Goal: Information Seeking & Learning: Learn about a topic

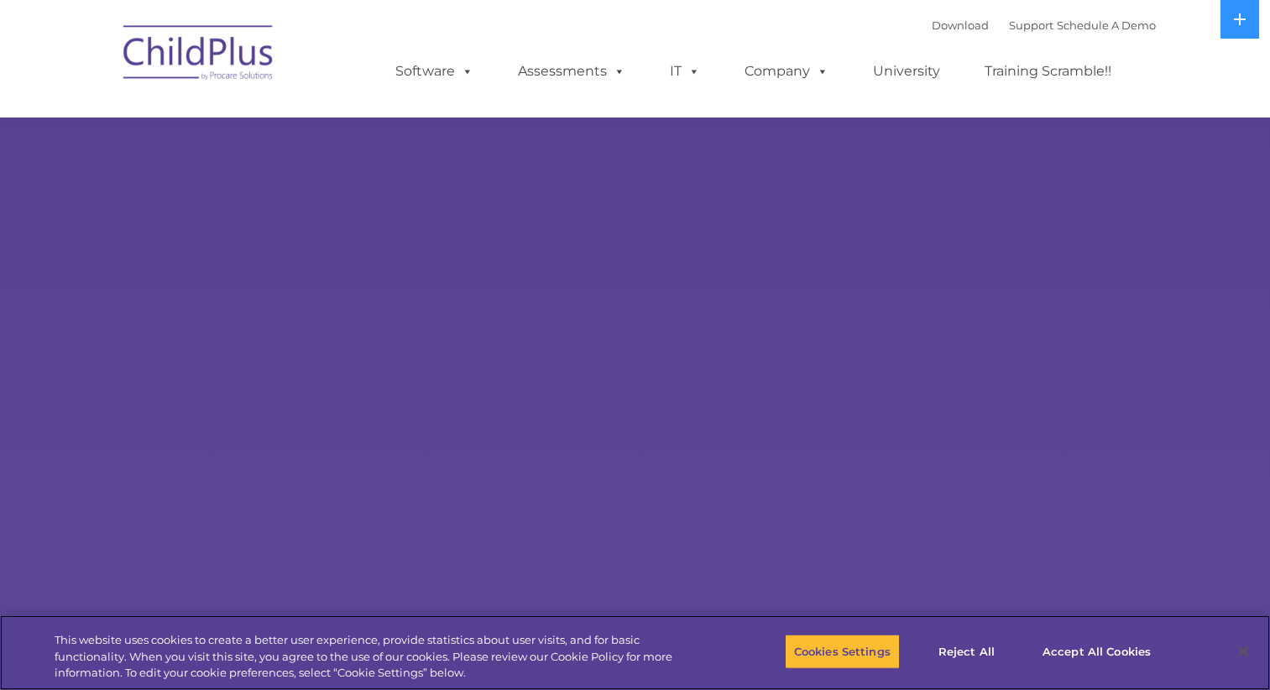
select select "MEDIUM"
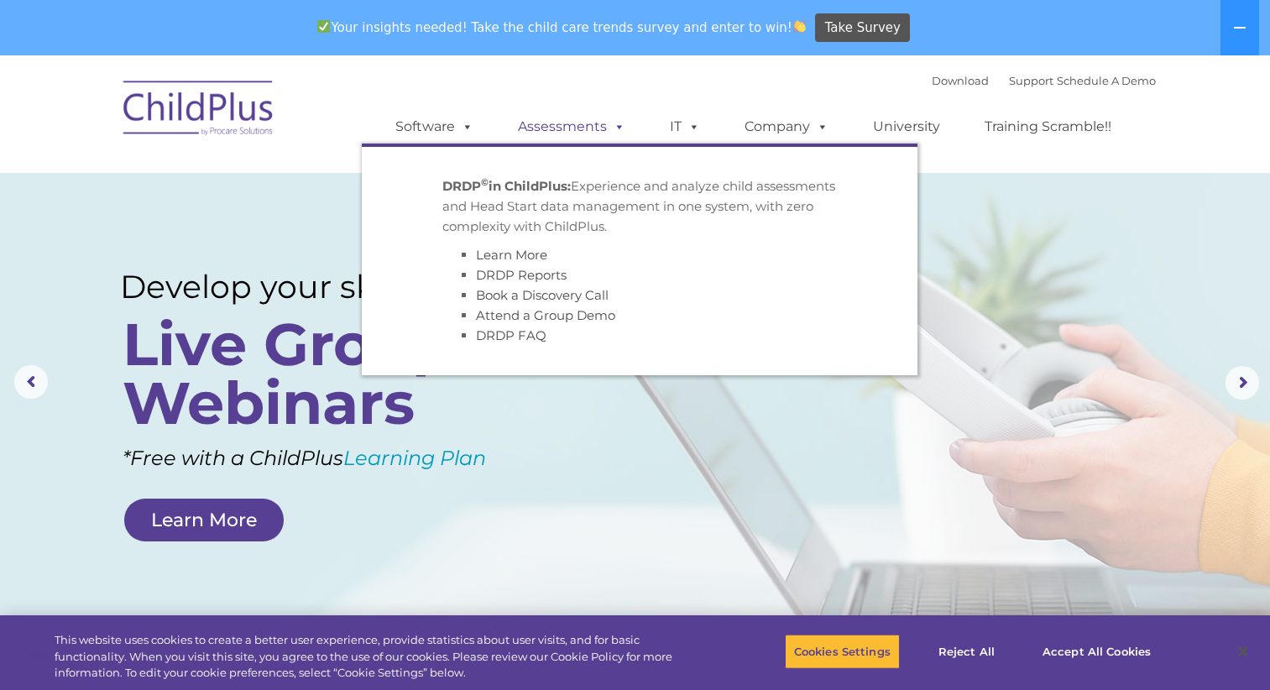
click at [620, 121] on span at bounding box center [616, 126] width 18 height 16
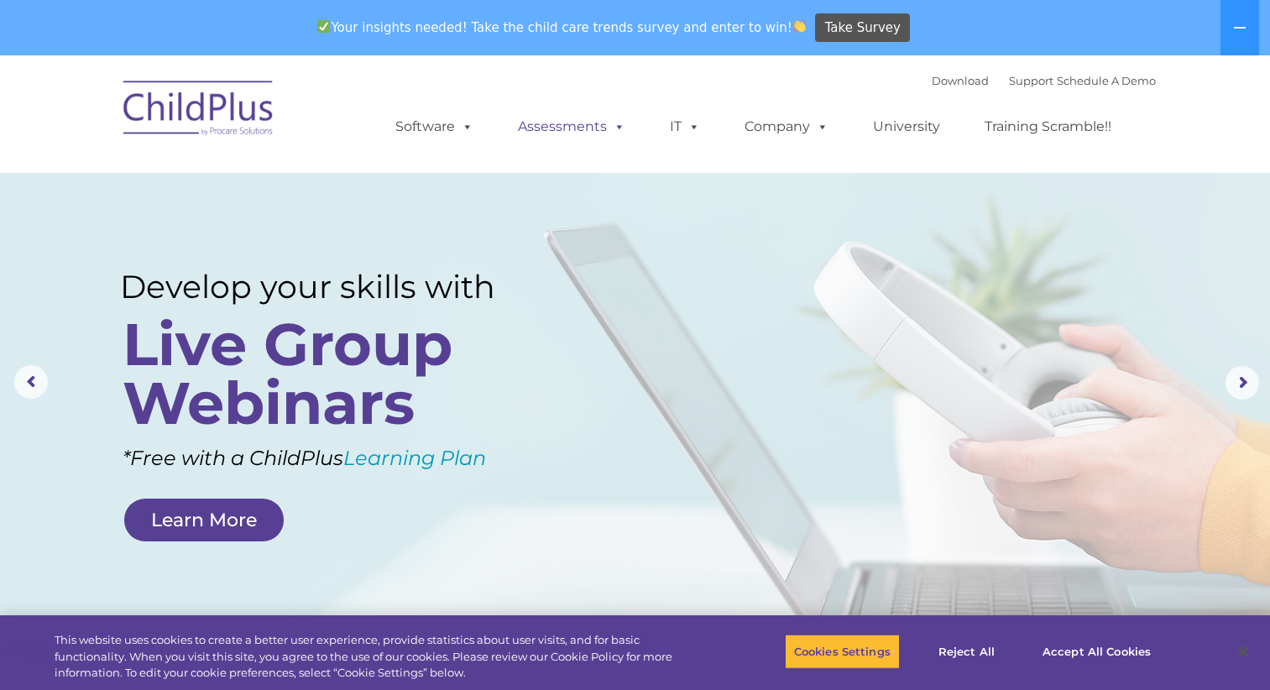
click at [604, 122] on link "Assessments" at bounding box center [571, 127] width 141 height 34
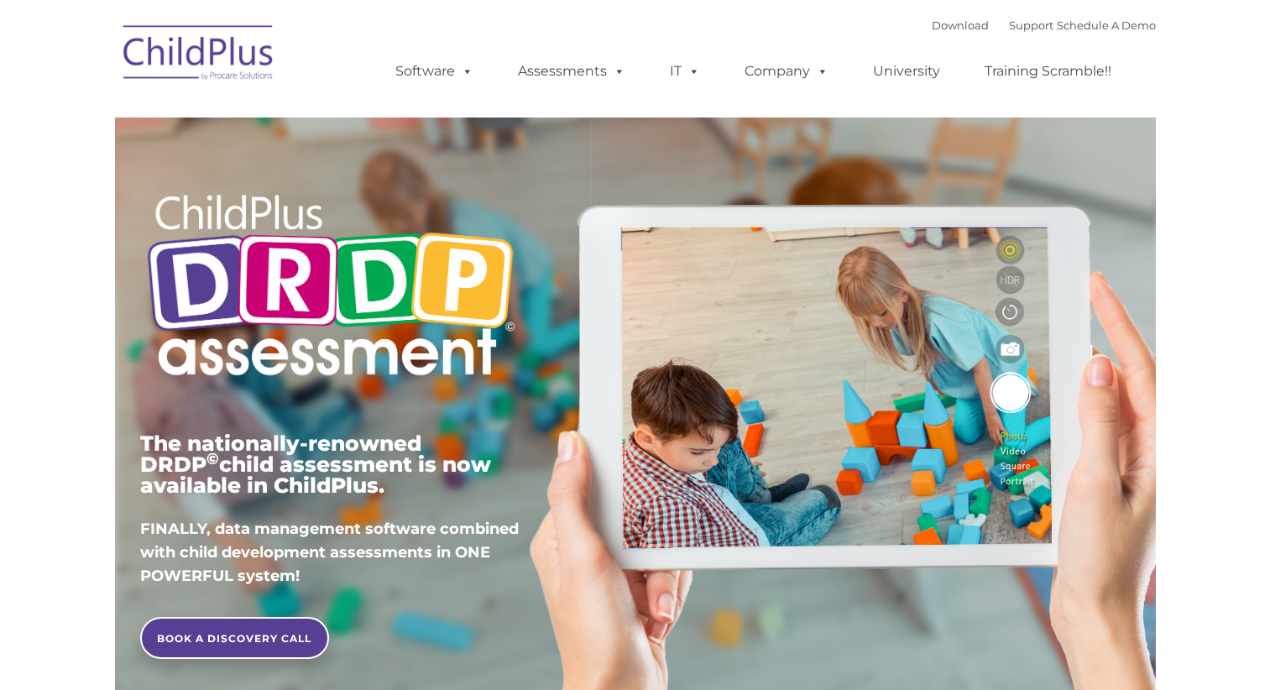
type input ""
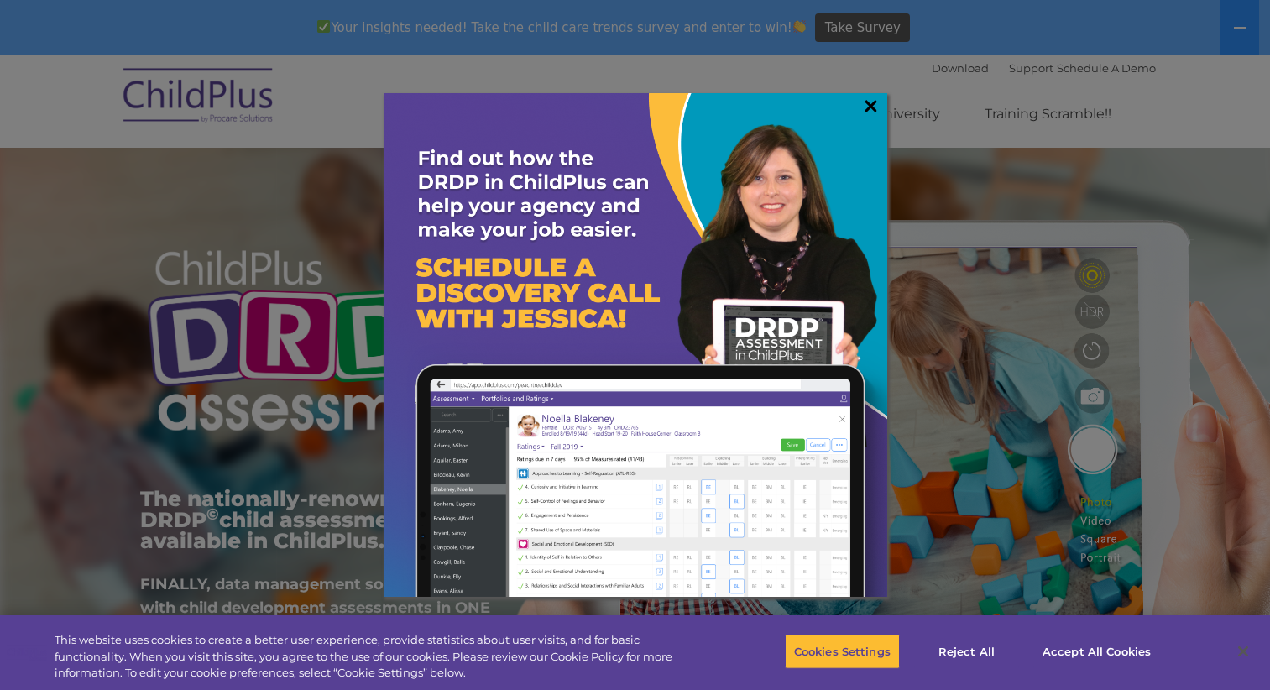
click at [861, 106] on link "×" at bounding box center [870, 105] width 19 height 17
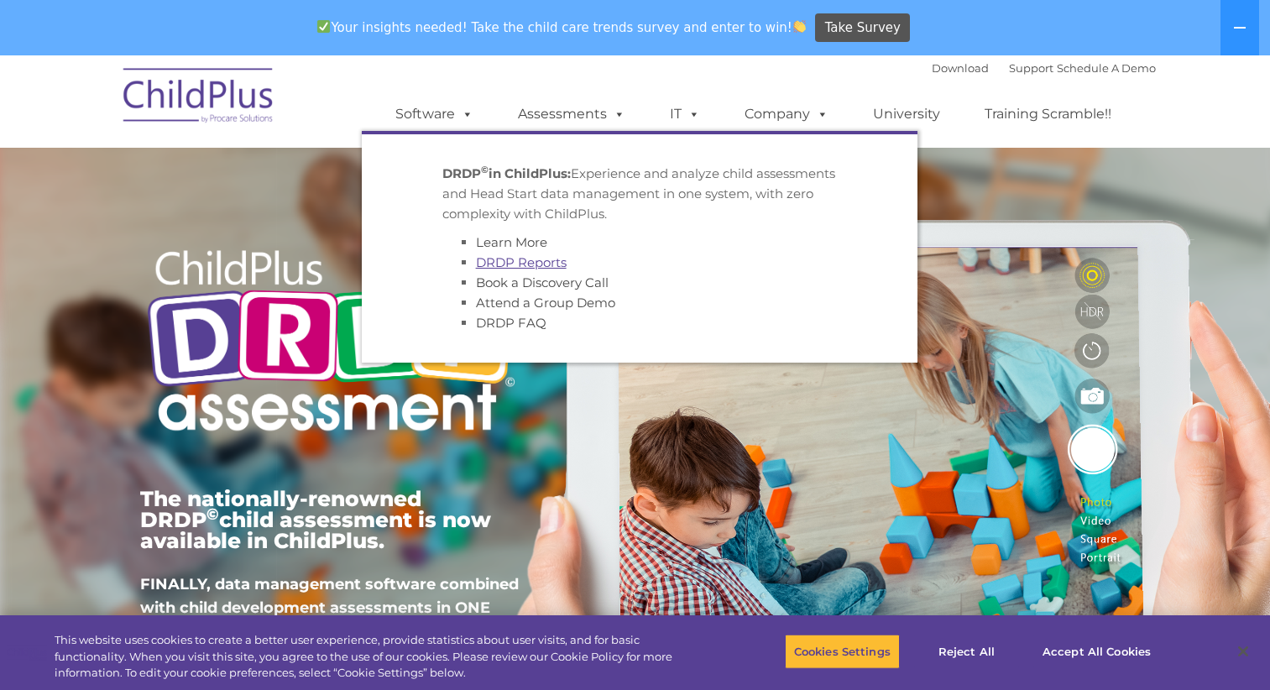
click at [561, 255] on link "DRDP Reports" at bounding box center [521, 262] width 91 height 16
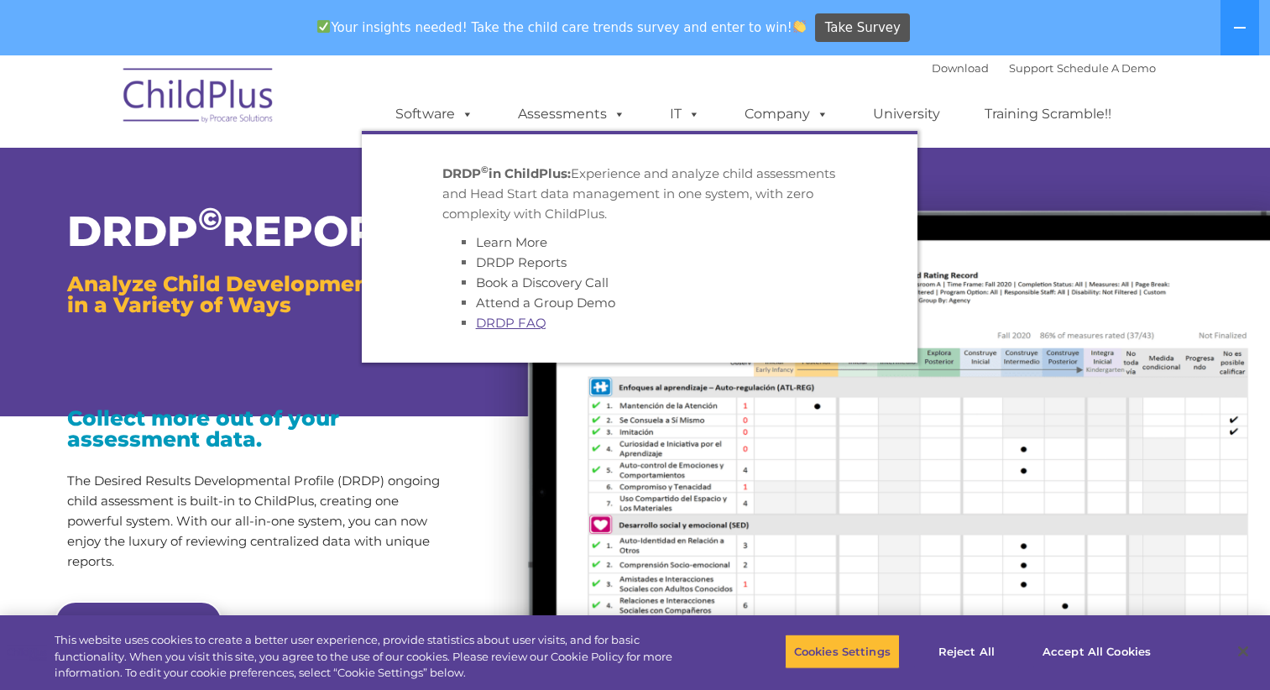
click at [532, 316] on link "DRDP FAQ" at bounding box center [511, 323] width 71 height 16
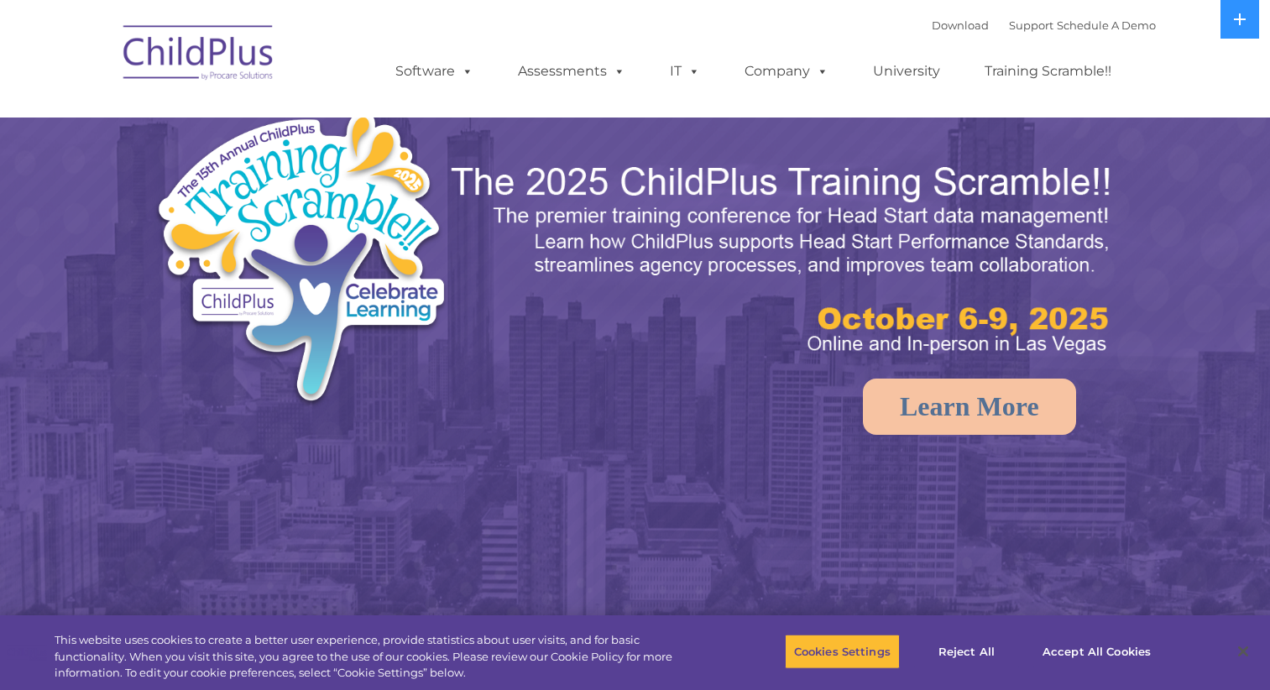
select select "MEDIUM"
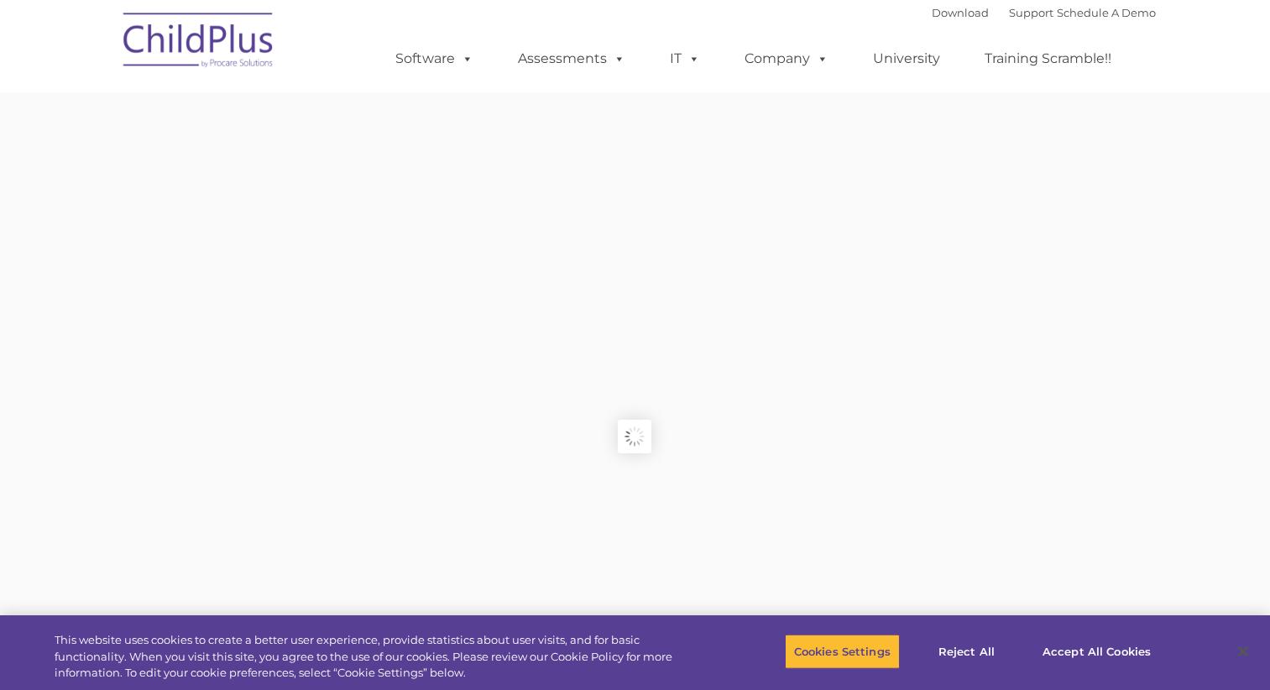
type input ""
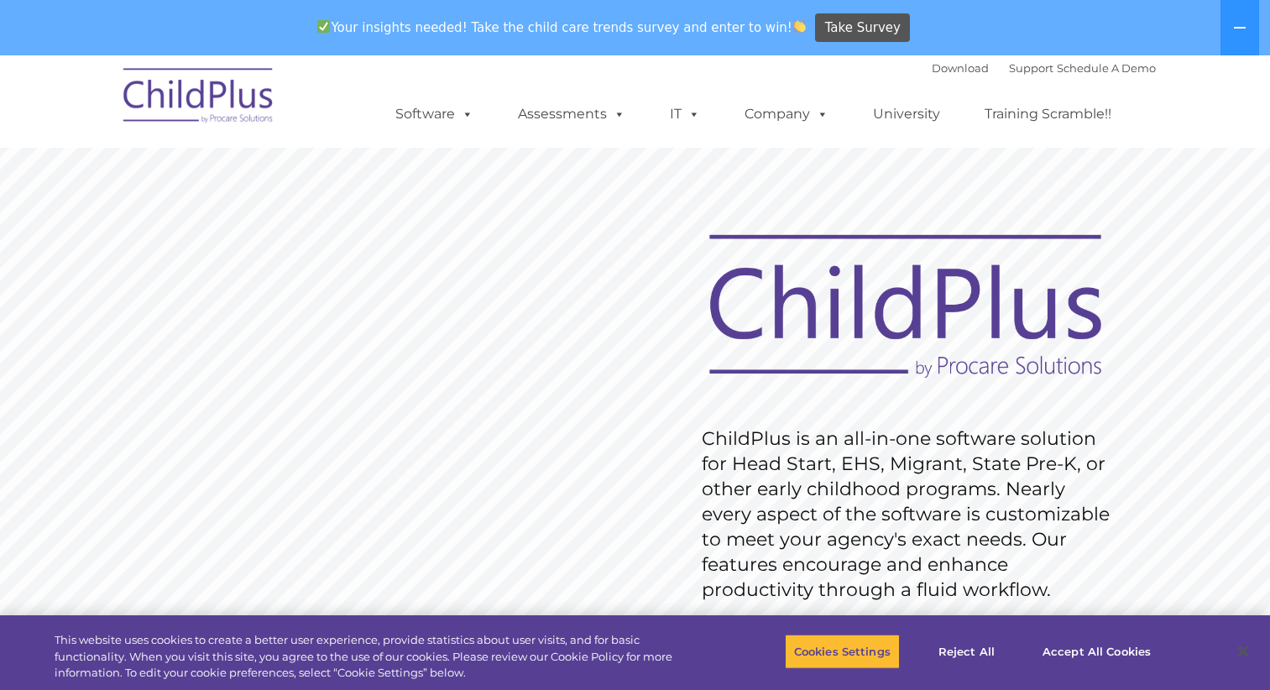
click at [206, 102] on img at bounding box center [199, 98] width 168 height 84
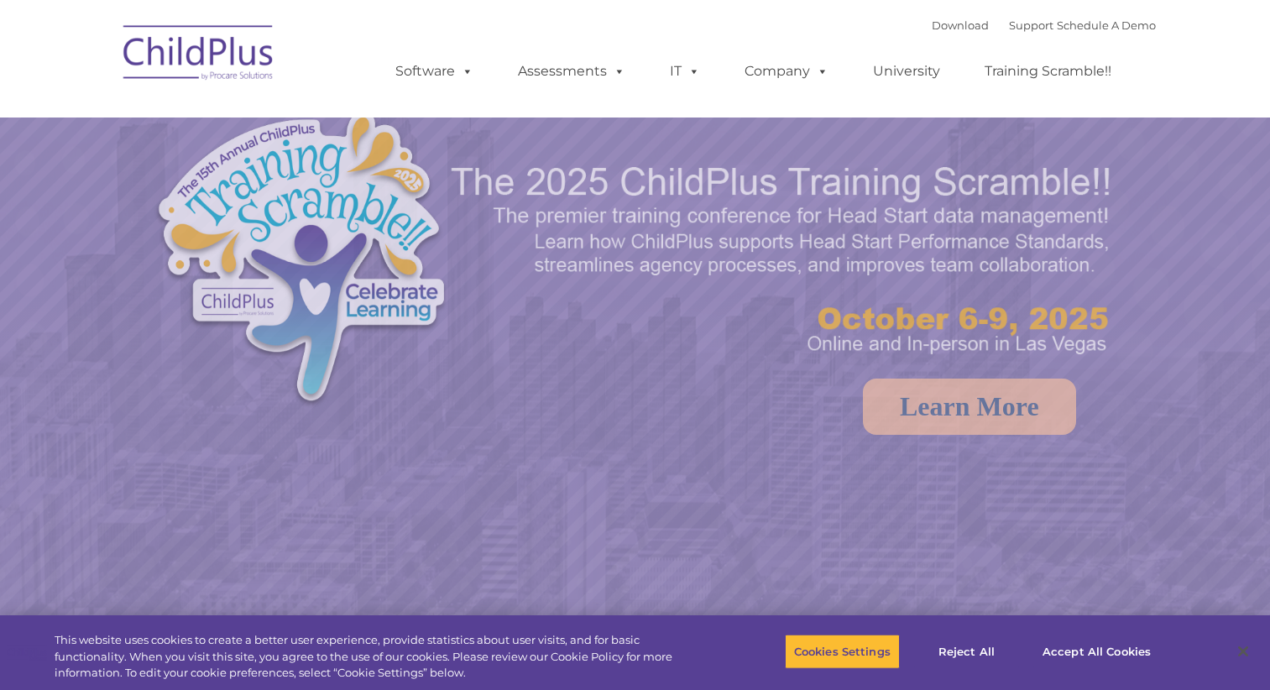
select select "MEDIUM"
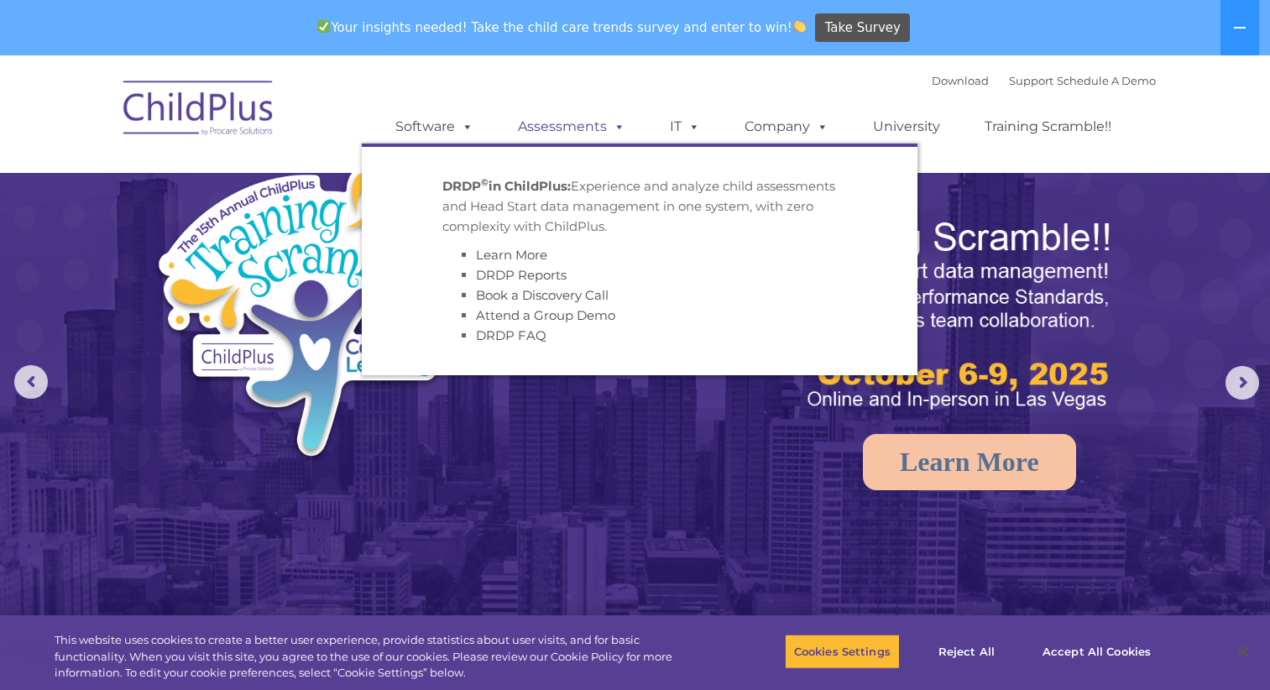
click at [592, 125] on link "Assessments" at bounding box center [571, 127] width 141 height 34
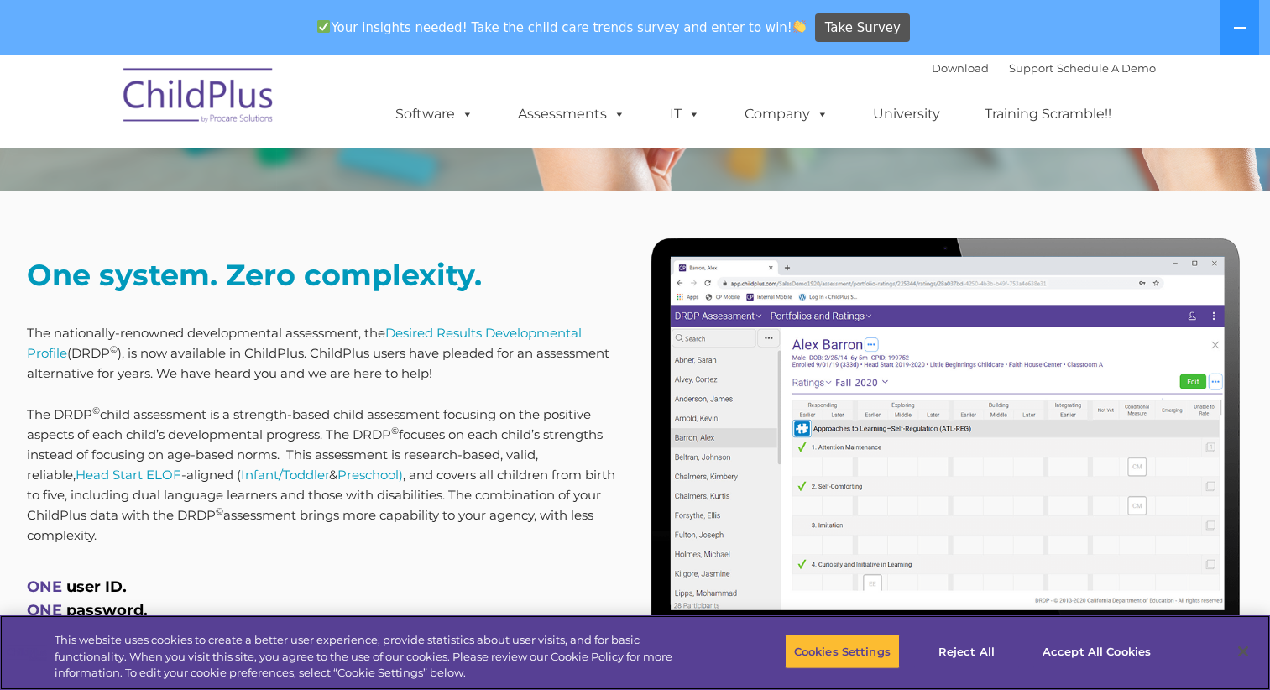
scroll to position [580, 0]
